Goal: Task Accomplishment & Management: Use online tool/utility

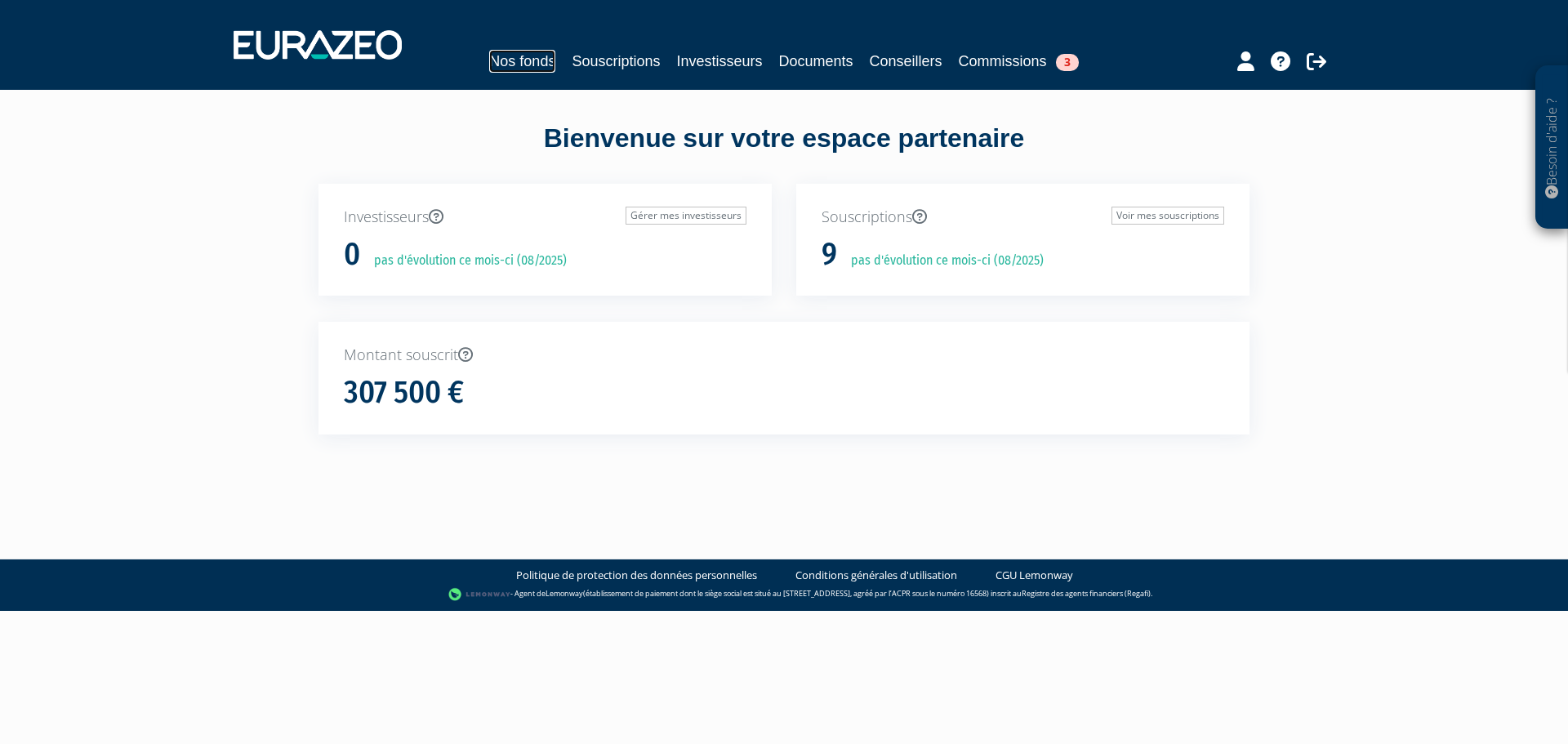
click at [521, 67] on link "Nos fonds" at bounding box center [522, 61] width 66 height 23
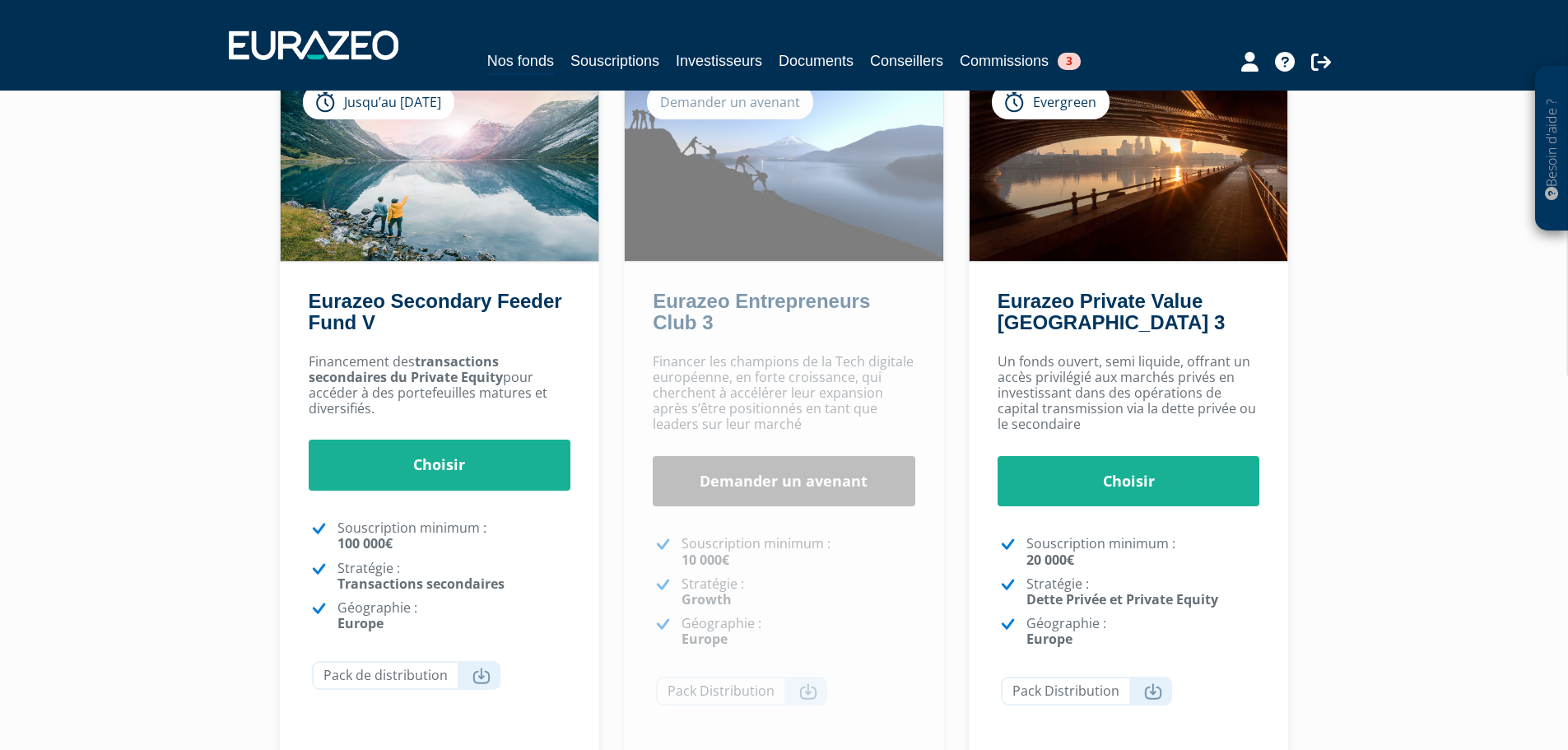
scroll to position [156, 0]
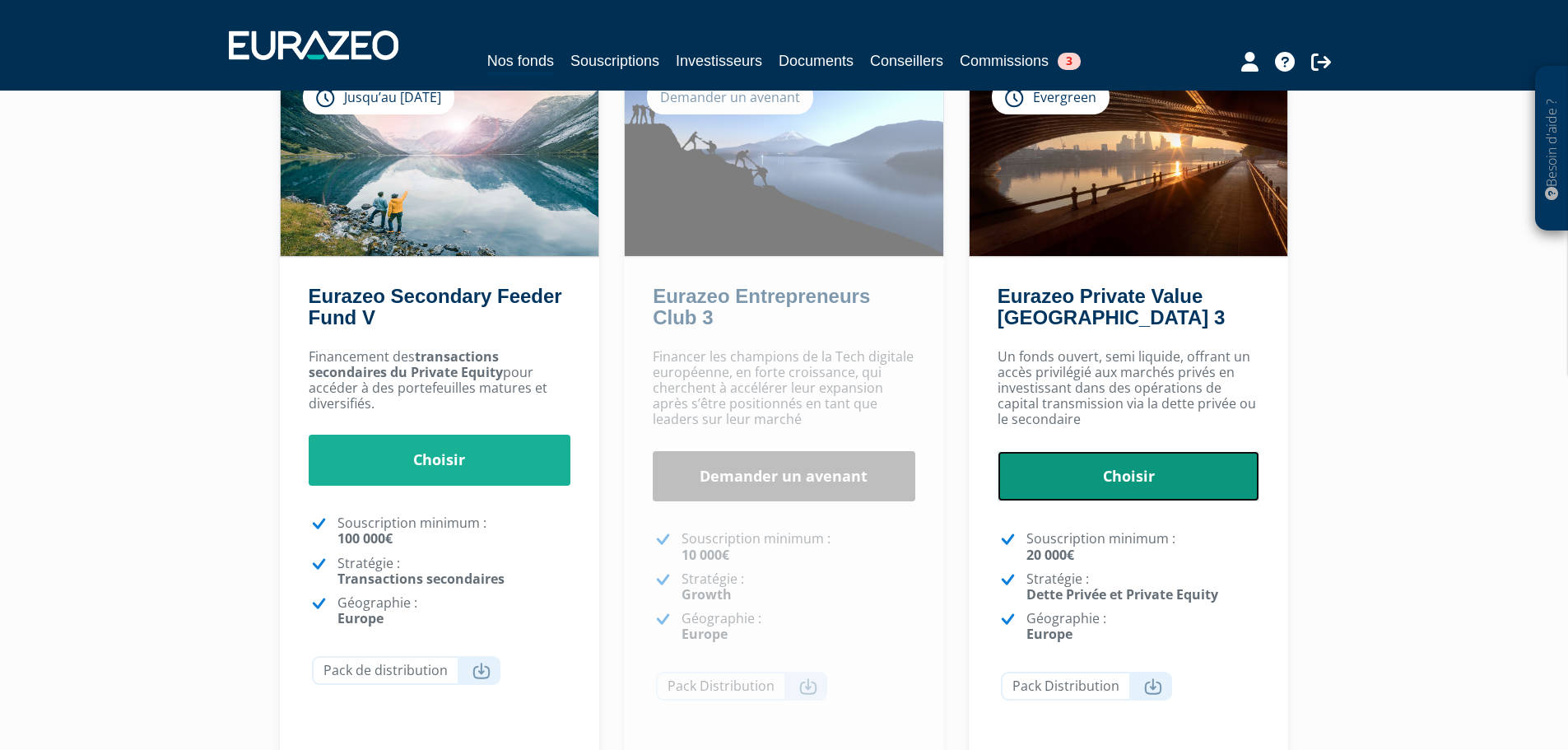
click at [1133, 488] on link "Choisir" at bounding box center [1129, 476] width 263 height 51
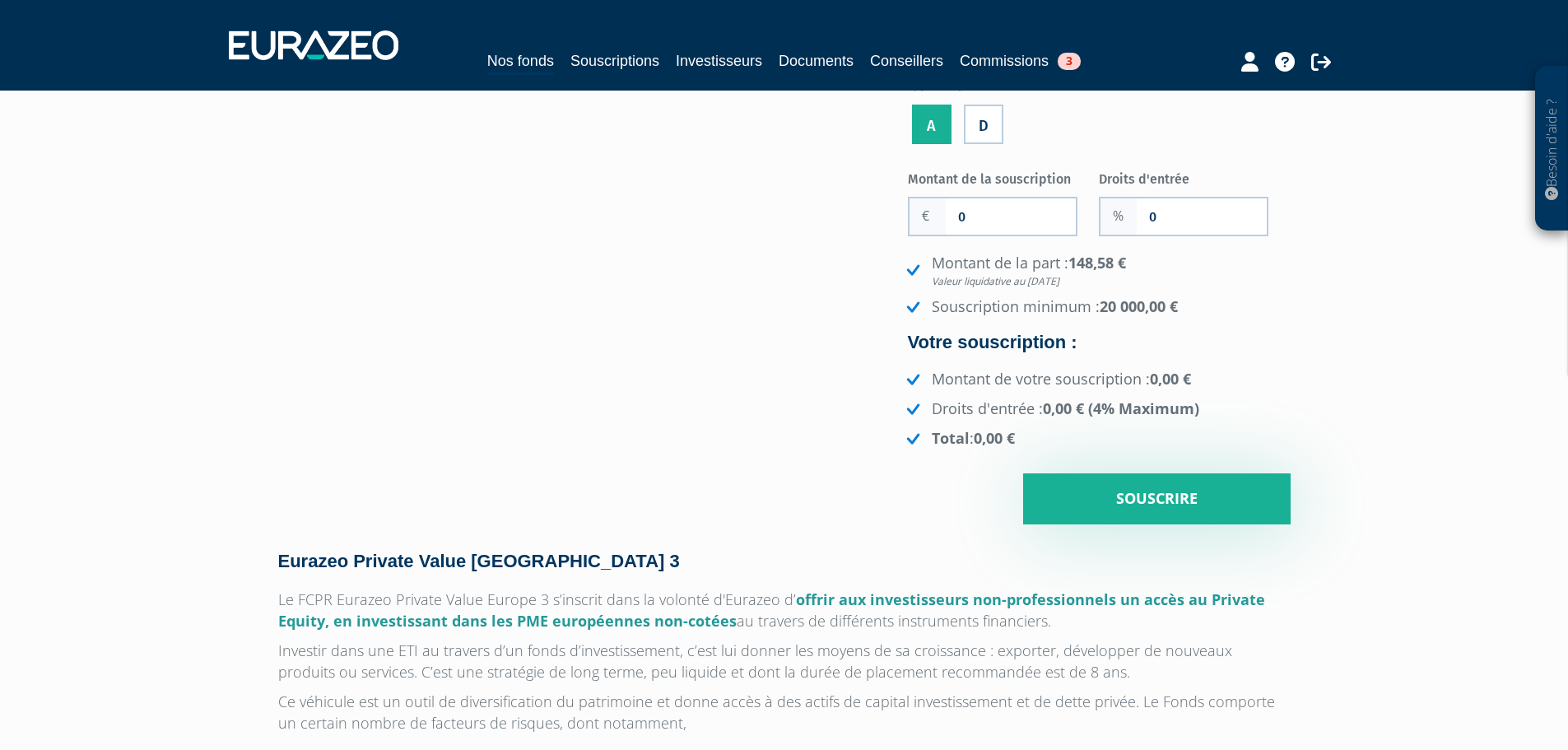
scroll to position [247, 0]
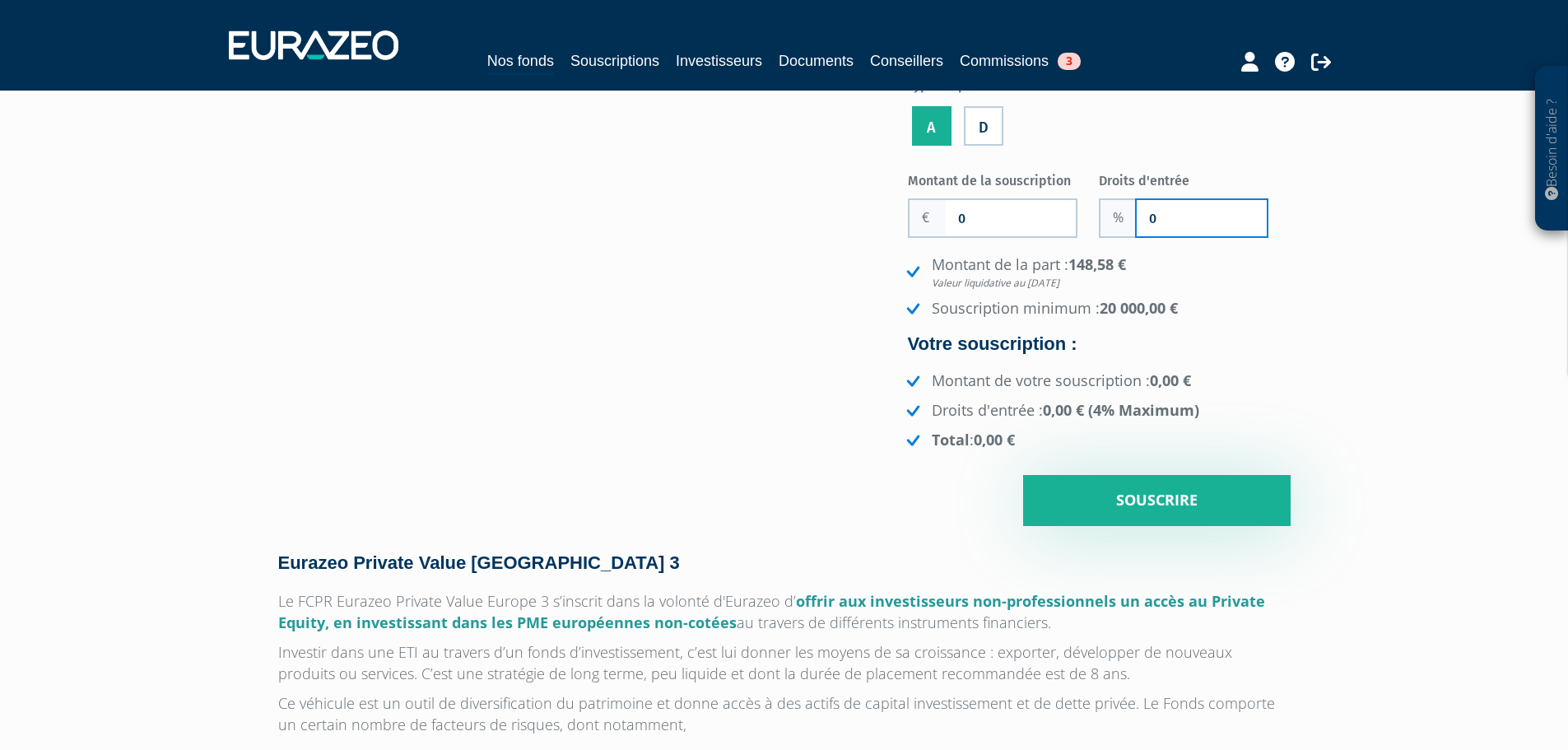
click at [1148, 219] on input "0" at bounding box center [1202, 219] width 130 height 36
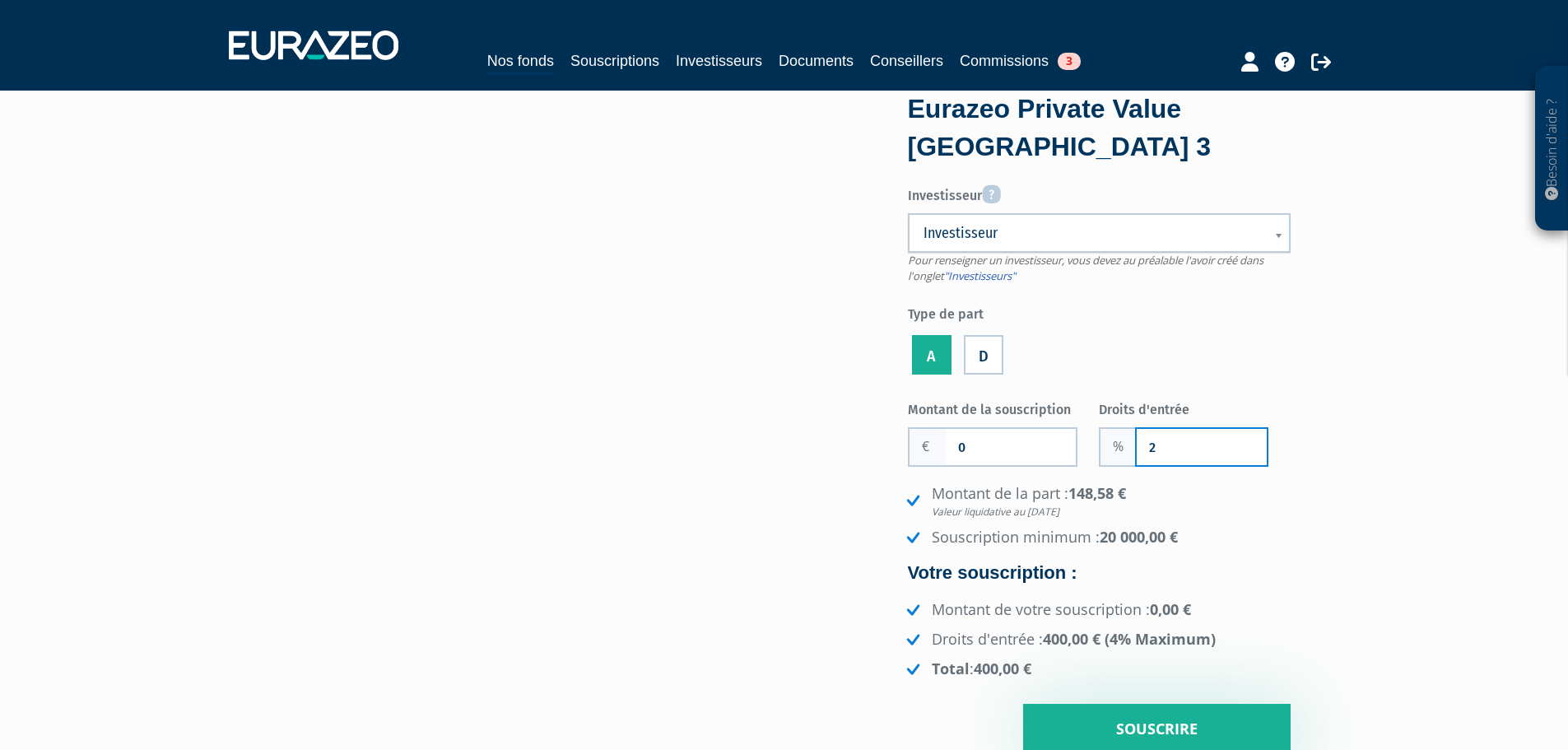
scroll to position [0, 0]
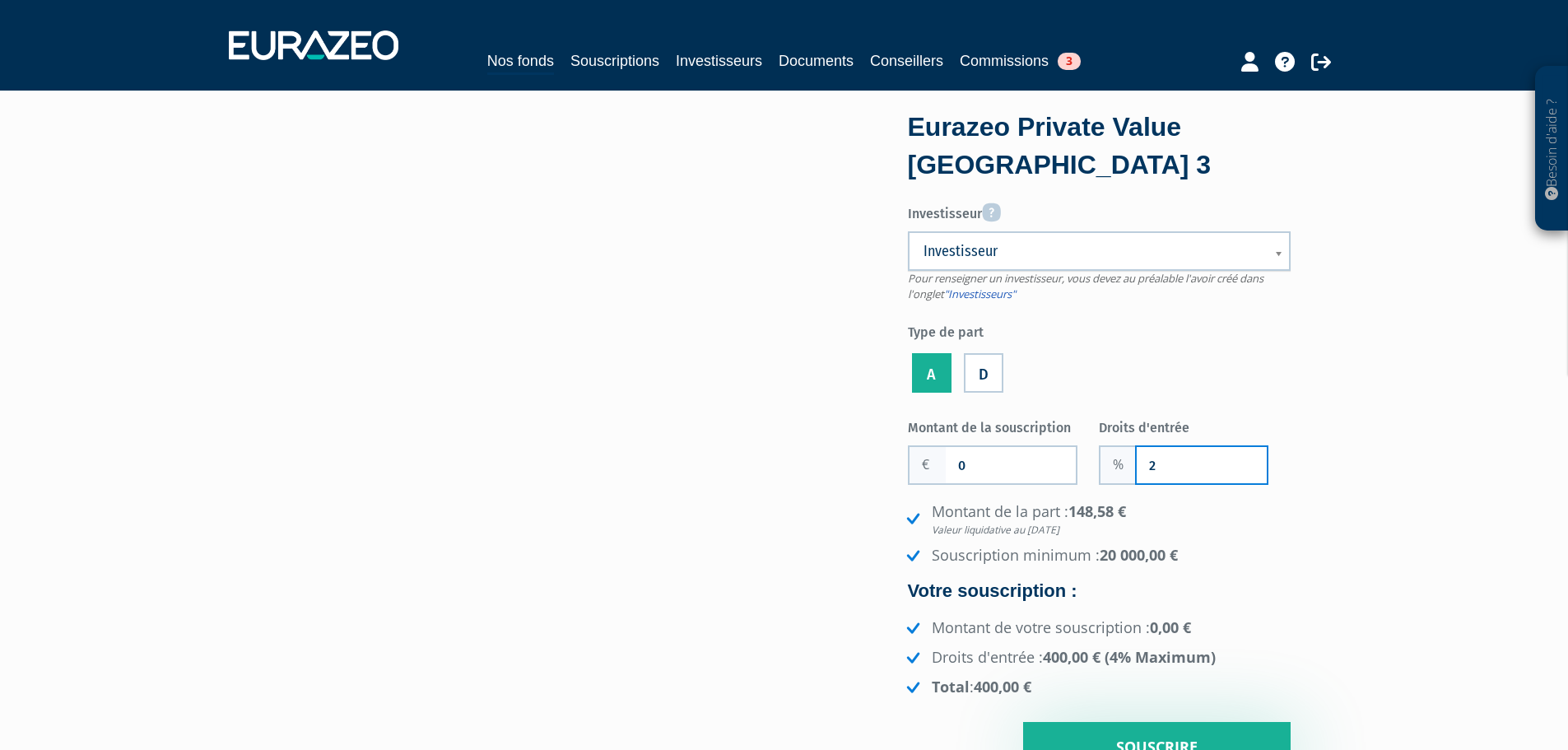
type input "2"
click at [1280, 250] on b at bounding box center [1281, 263] width 15 height 36
drag, startPoint x: 1273, startPoint y: 251, endPoint x: 1232, endPoint y: 365, distance: 121.1
click at [1232, 365] on div "Investisseur Pour renseigner un investisseur, vous devez au préalable l'avoir c…" at bounding box center [1099, 297] width 383 height 200
click at [1232, 365] on ul "A D" at bounding box center [1099, 373] width 383 height 47
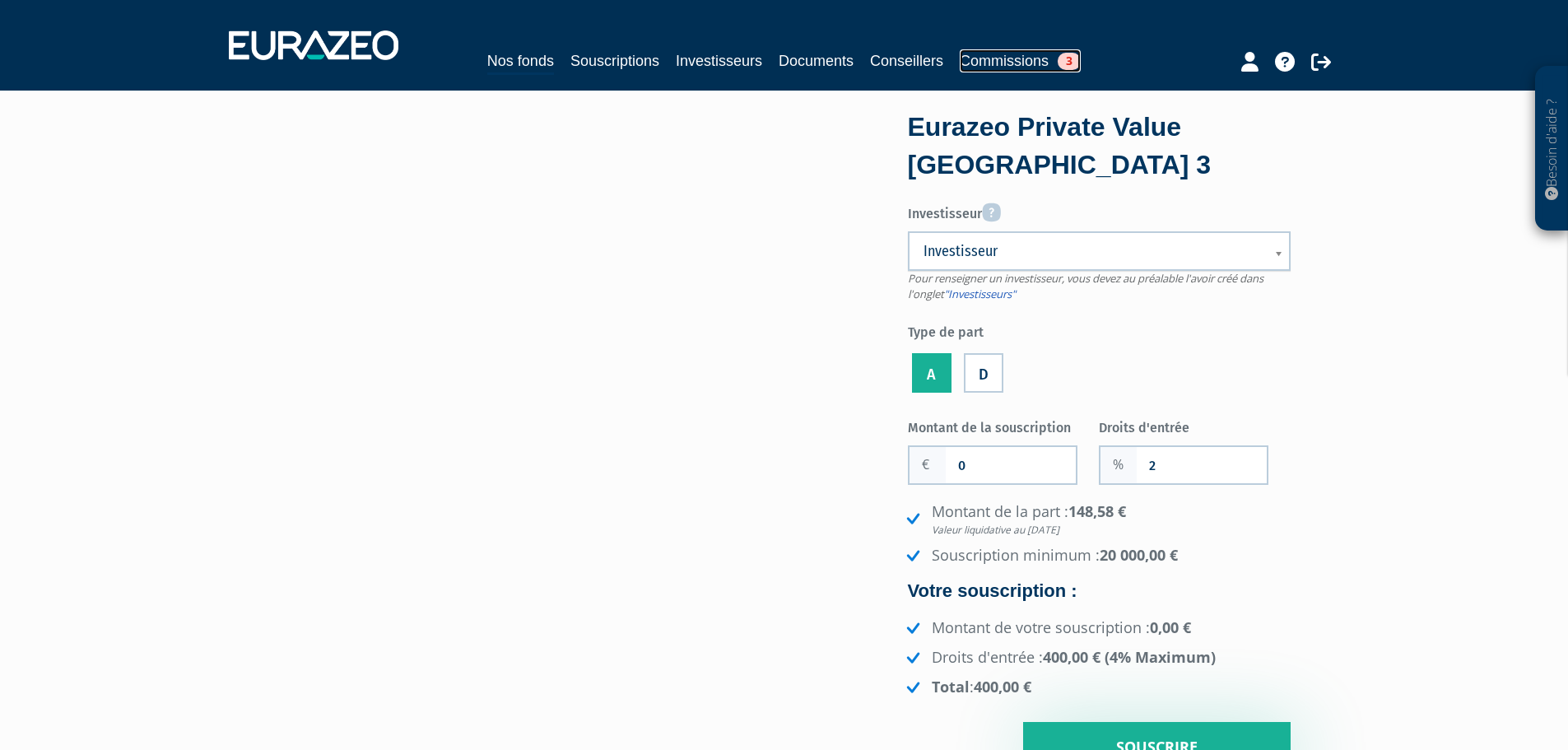
click at [1066, 60] on span "3" at bounding box center [1069, 61] width 23 height 17
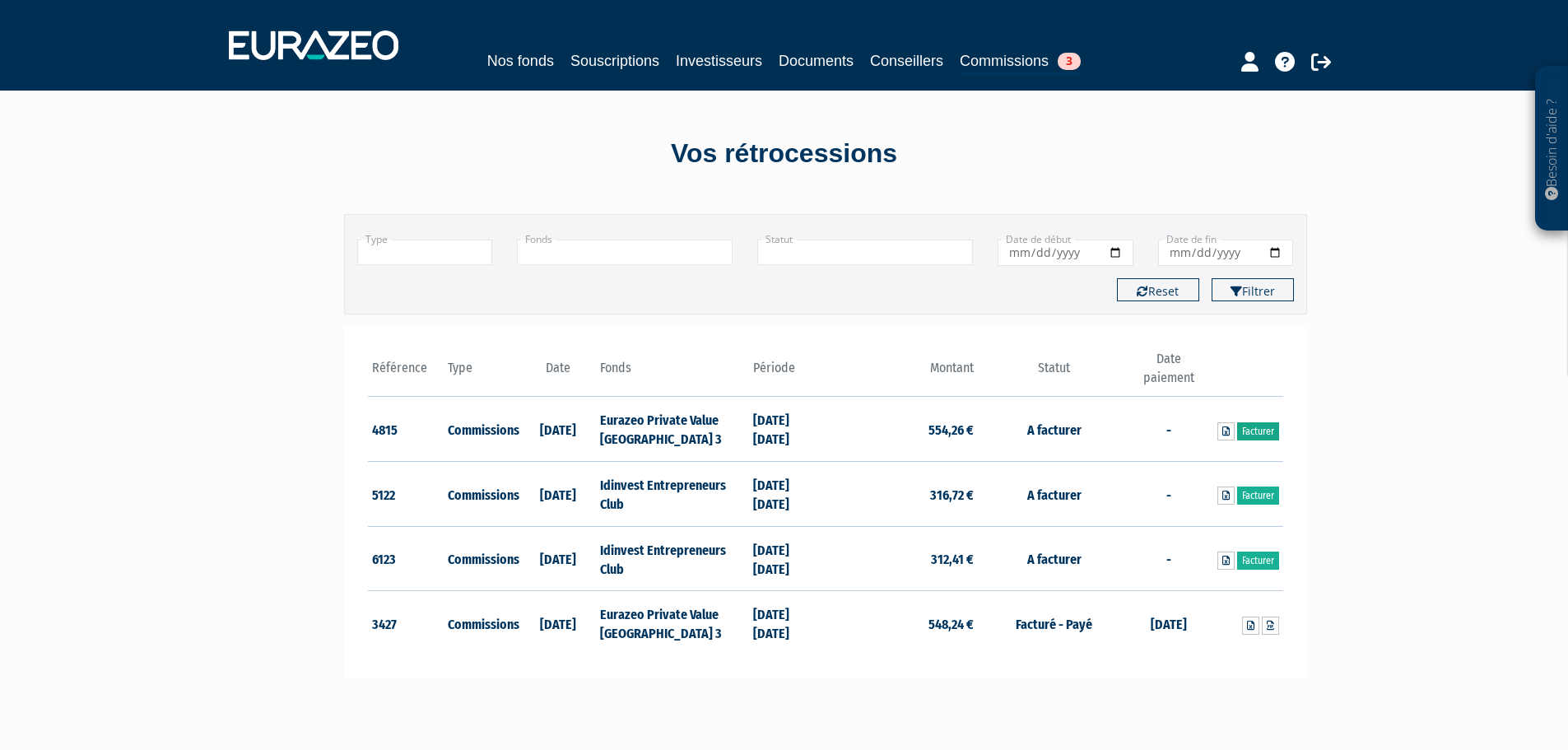
click at [1259, 435] on link "Facturer" at bounding box center [1258, 431] width 42 height 18
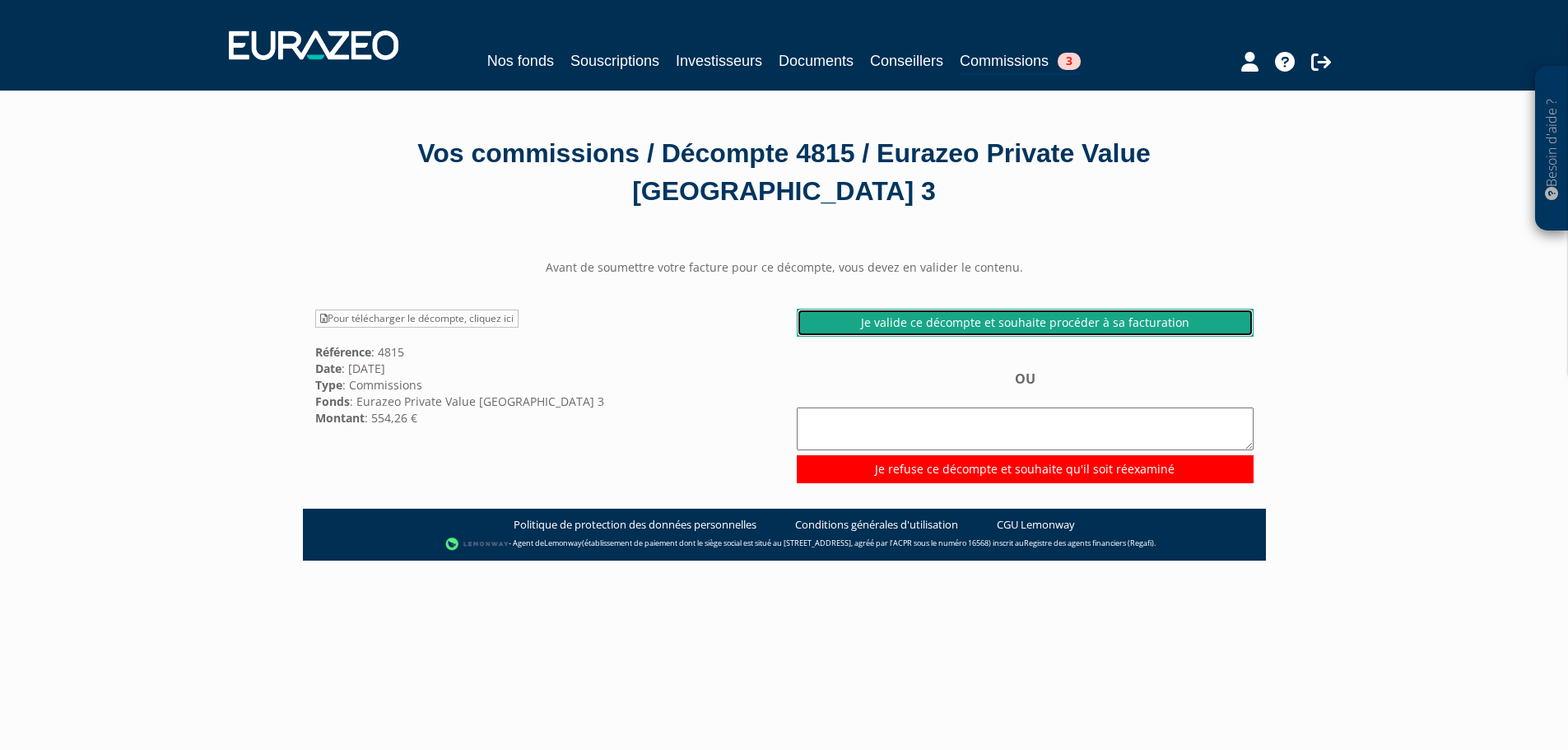
click at [1035, 322] on link "Je valide ce décompte et souhaite procéder à sa facturation" at bounding box center [1025, 322] width 457 height 28
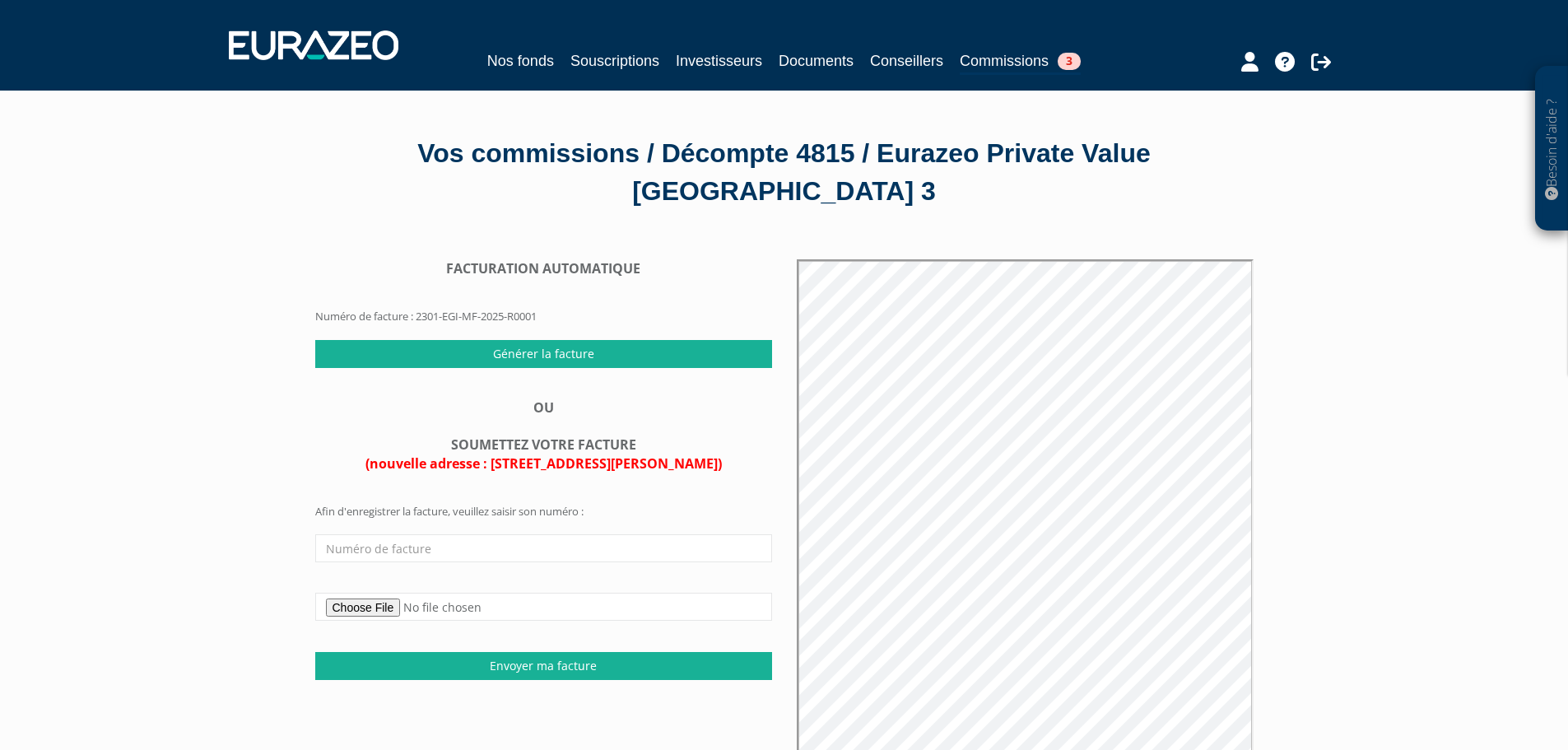
click at [234, 324] on div "Besoin d'aide ? × J'ai besoin d'aide Si vous avez une question à propos du fonc…" at bounding box center [784, 518] width 1568 height 1038
click at [1024, 57] on link "Commissions 3" at bounding box center [1020, 62] width 121 height 26
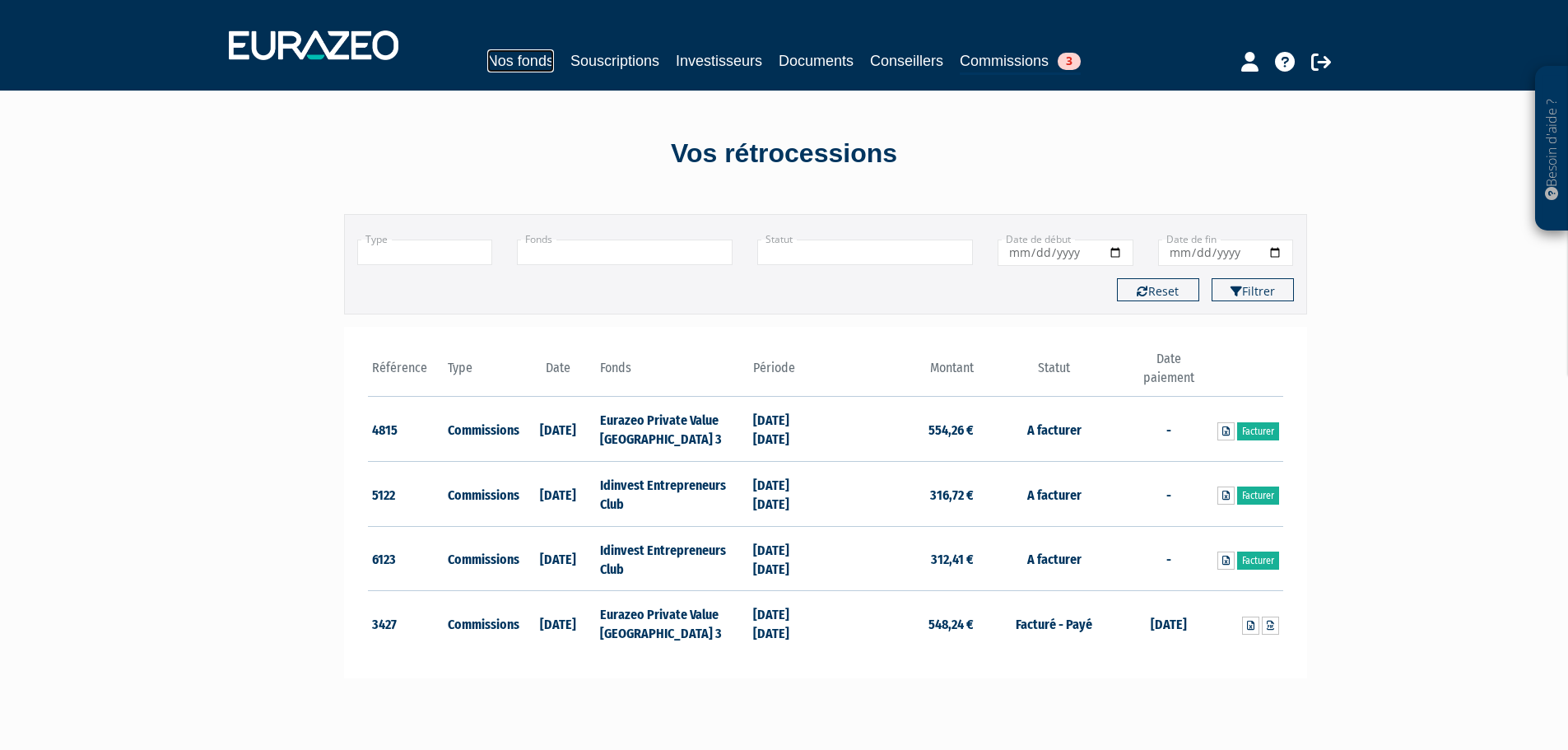
click at [527, 60] on link "Nos fonds" at bounding box center [520, 60] width 67 height 23
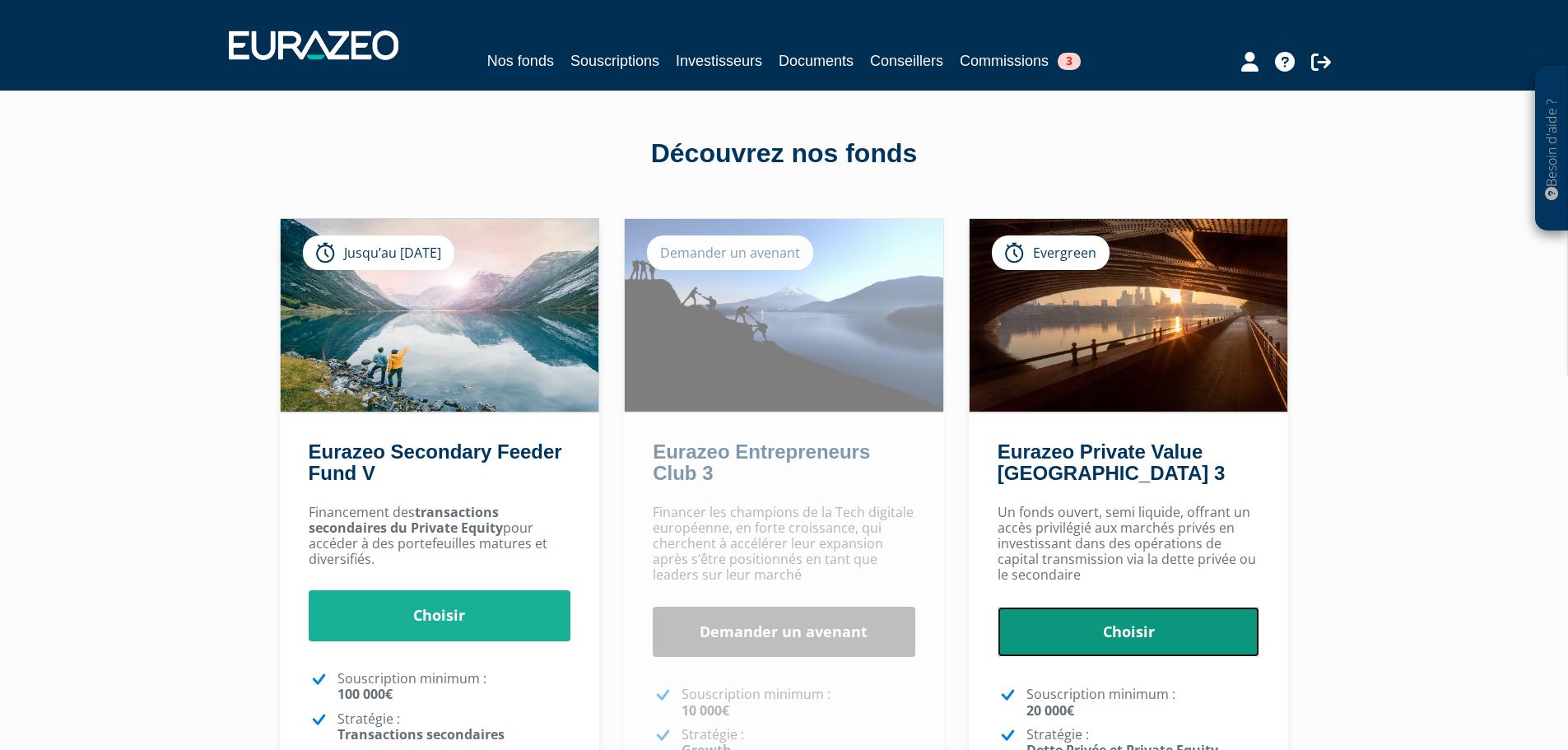
click at [1149, 647] on link "Choisir" at bounding box center [1129, 632] width 263 height 51
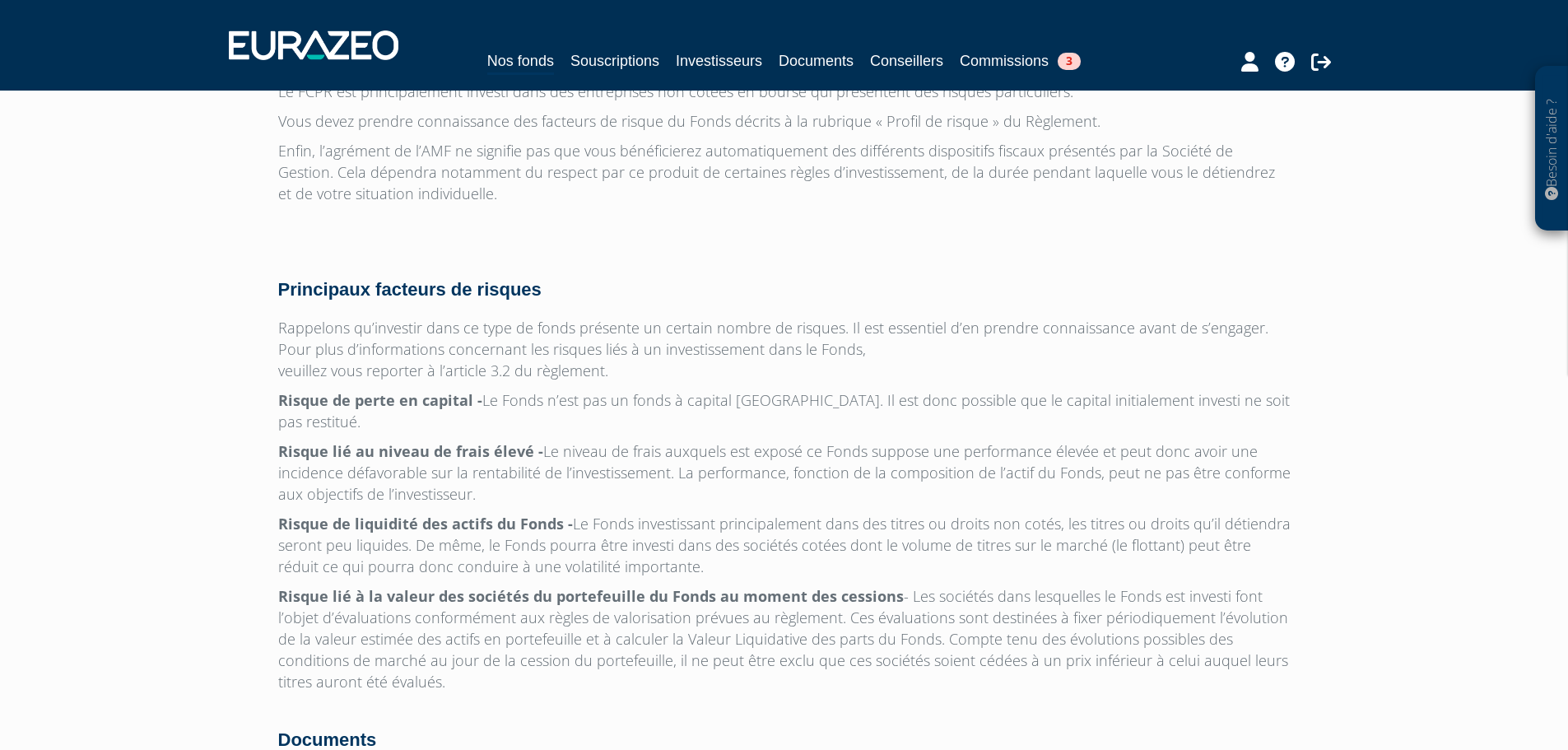
scroll to position [5194, 0]
